Goal: Transaction & Acquisition: Purchase product/service

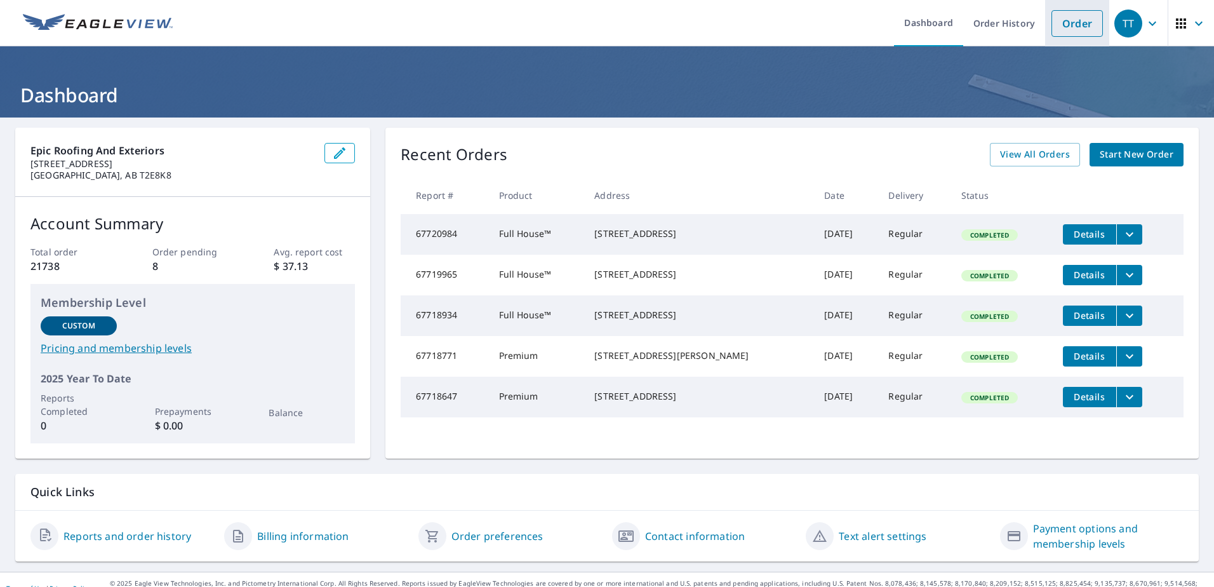
click at [1077, 31] on link "Order" at bounding box center [1076, 23] width 51 height 27
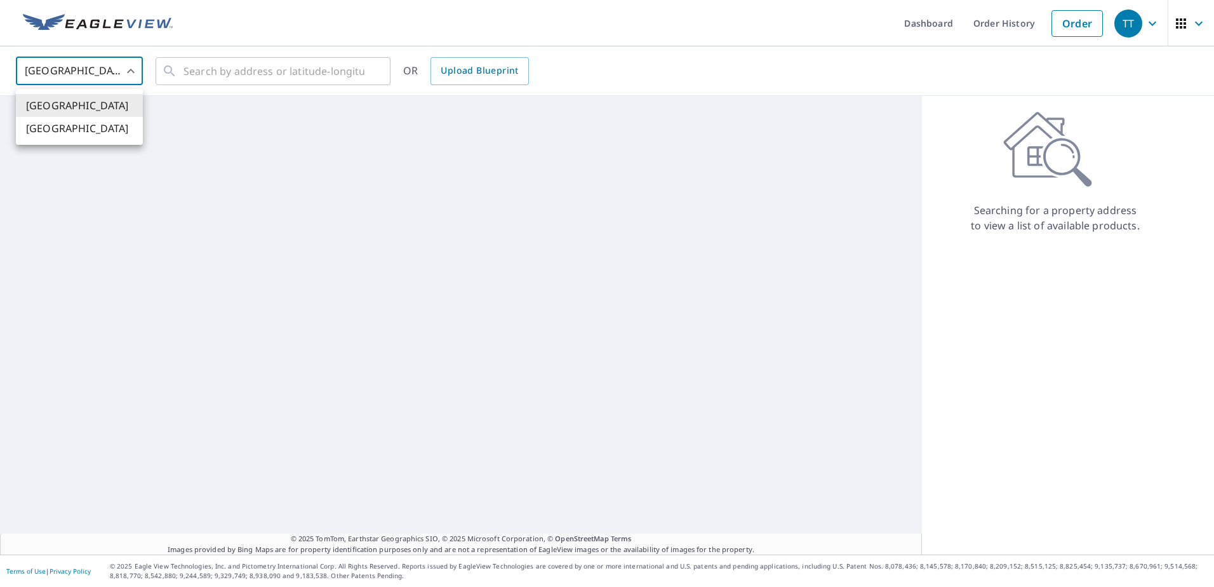
drag, startPoint x: 96, startPoint y: 76, endPoint x: 90, endPoint y: 100, distance: 24.9
click at [95, 76] on body "TT TT Dashboard Order History Order TT [GEOGRAPHIC_DATA] [GEOGRAPHIC_DATA] ​ ​ …" at bounding box center [607, 293] width 1214 height 587
click at [70, 133] on li "[GEOGRAPHIC_DATA]" at bounding box center [79, 128] width 127 height 23
type input "CA"
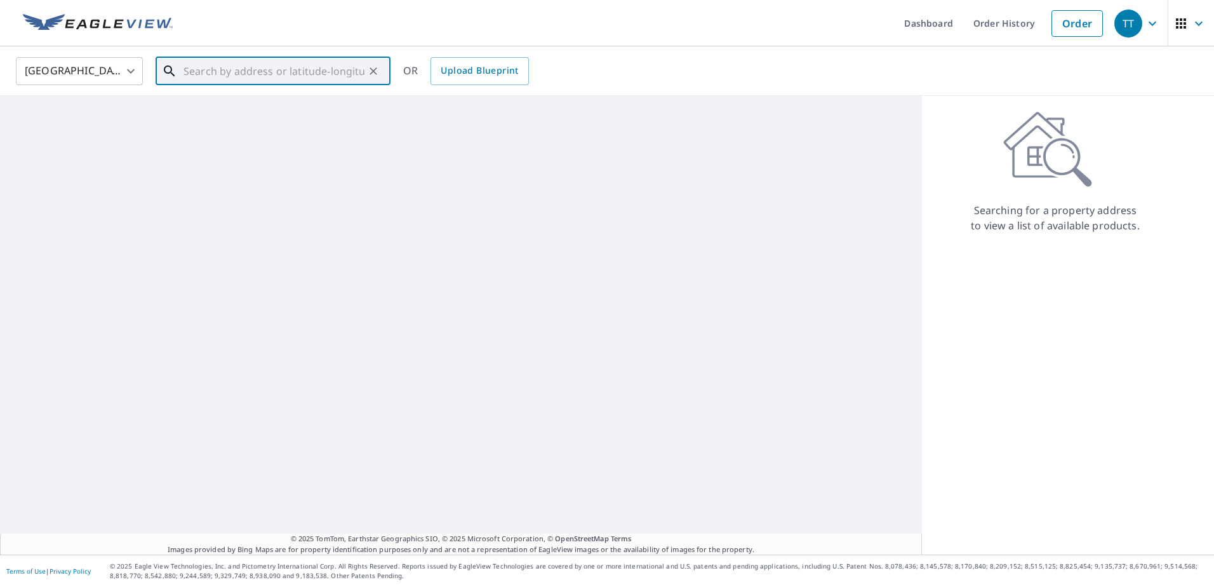
click at [274, 72] on input "text" at bounding box center [273, 71] width 181 height 36
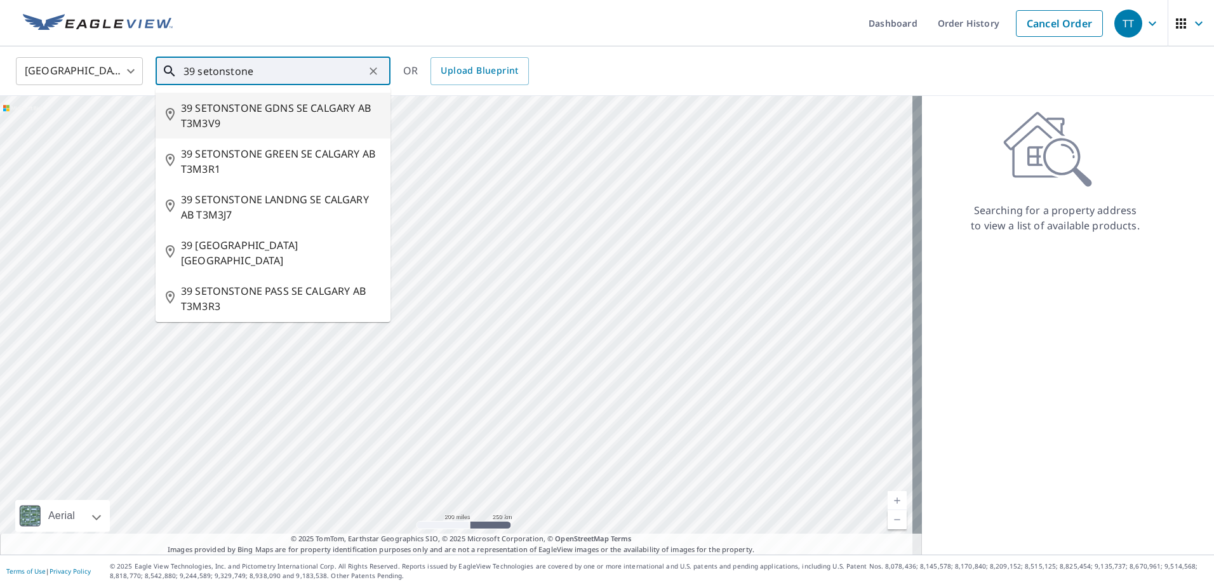
click at [257, 105] on span "39 SETONSTONE GDNS SE CALGARY AB T3M3V9" at bounding box center [280, 115] width 199 height 30
type input "39 SETONSTONE GDNS SE CALGARY AB T3M3V9"
